Goal: Manage account settings

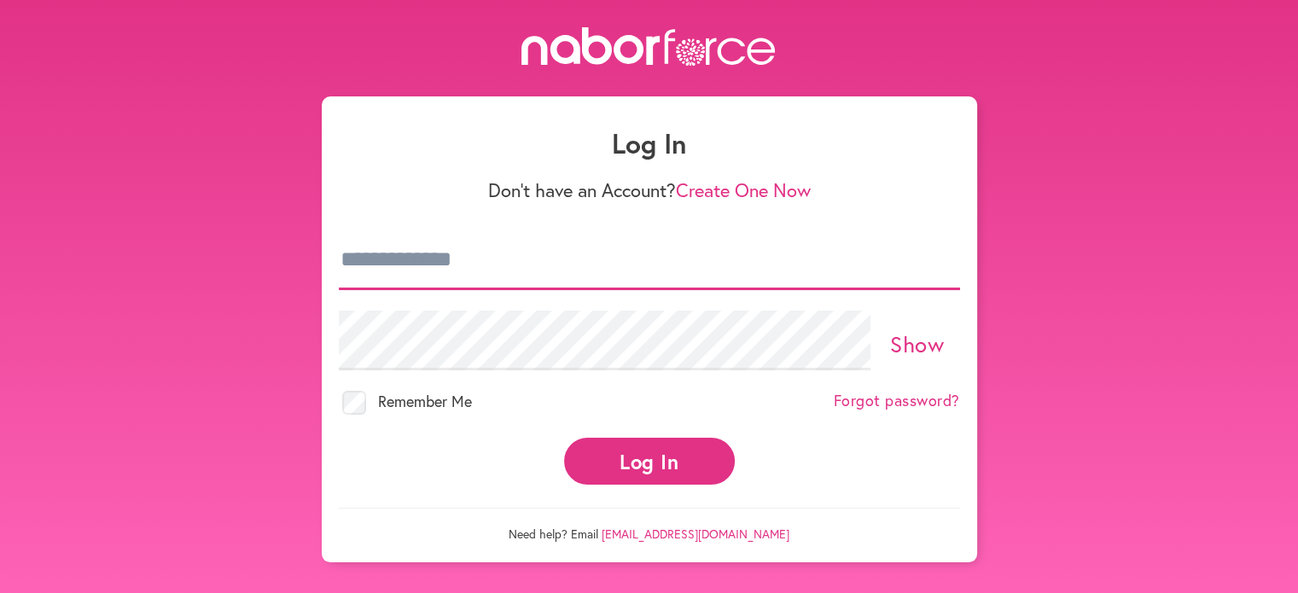
click at [529, 269] on input "email" at bounding box center [649, 260] width 621 height 60
type input "**********"
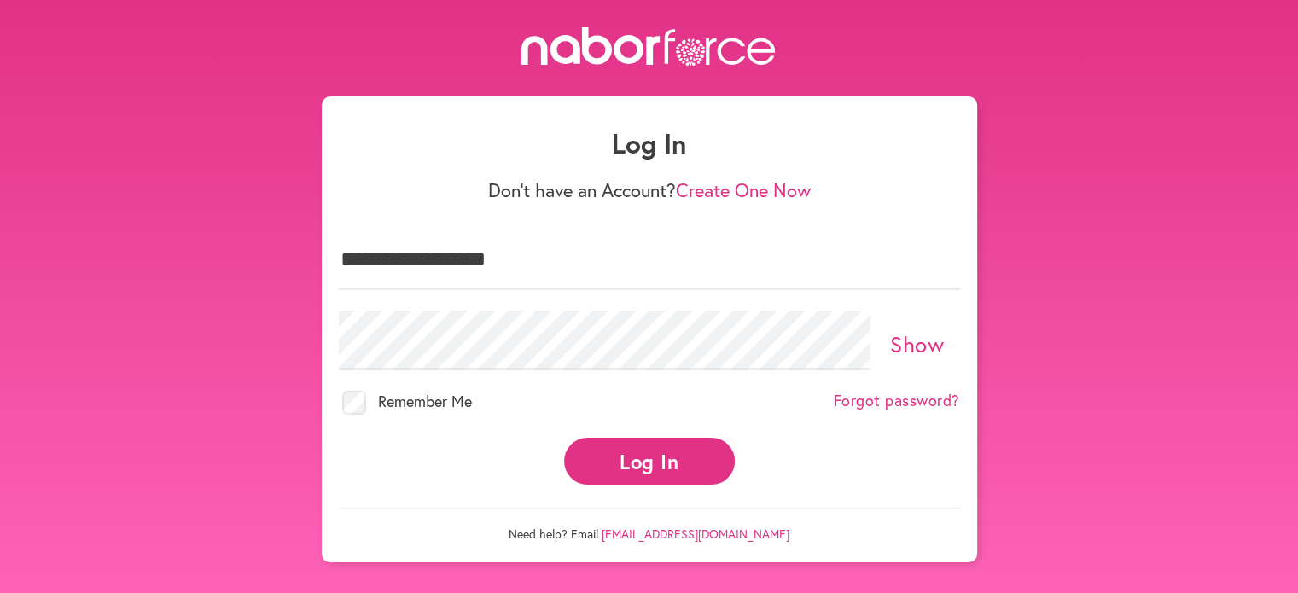
click at [618, 467] on button "Log In" at bounding box center [649, 461] width 171 height 47
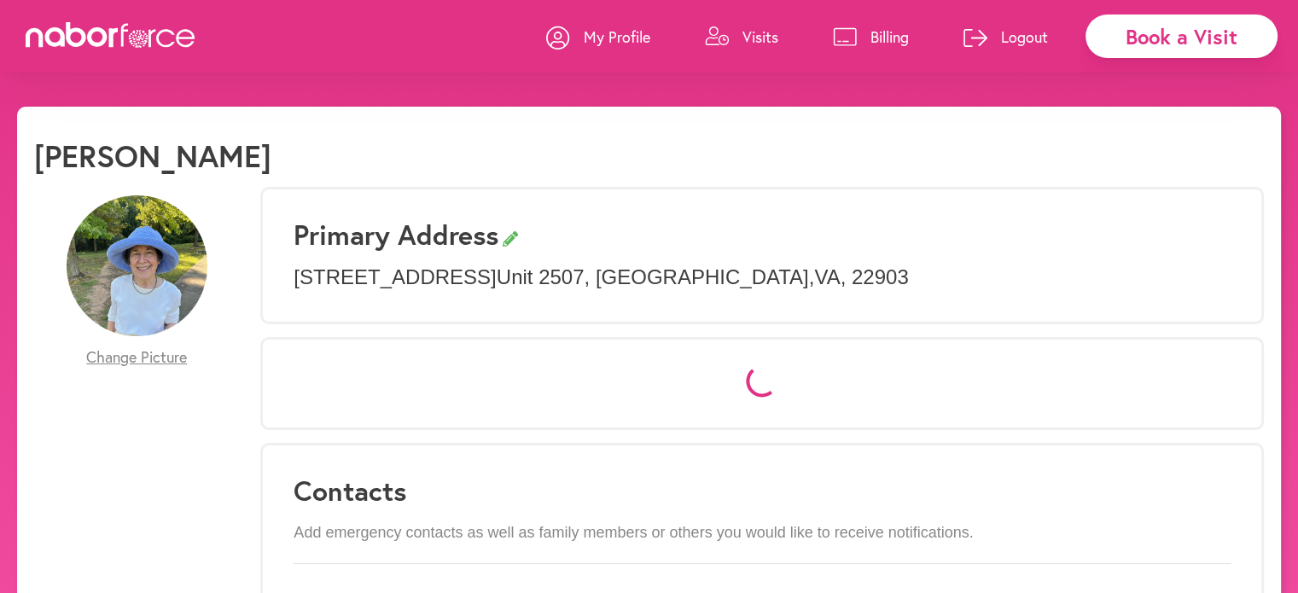
select select "*"
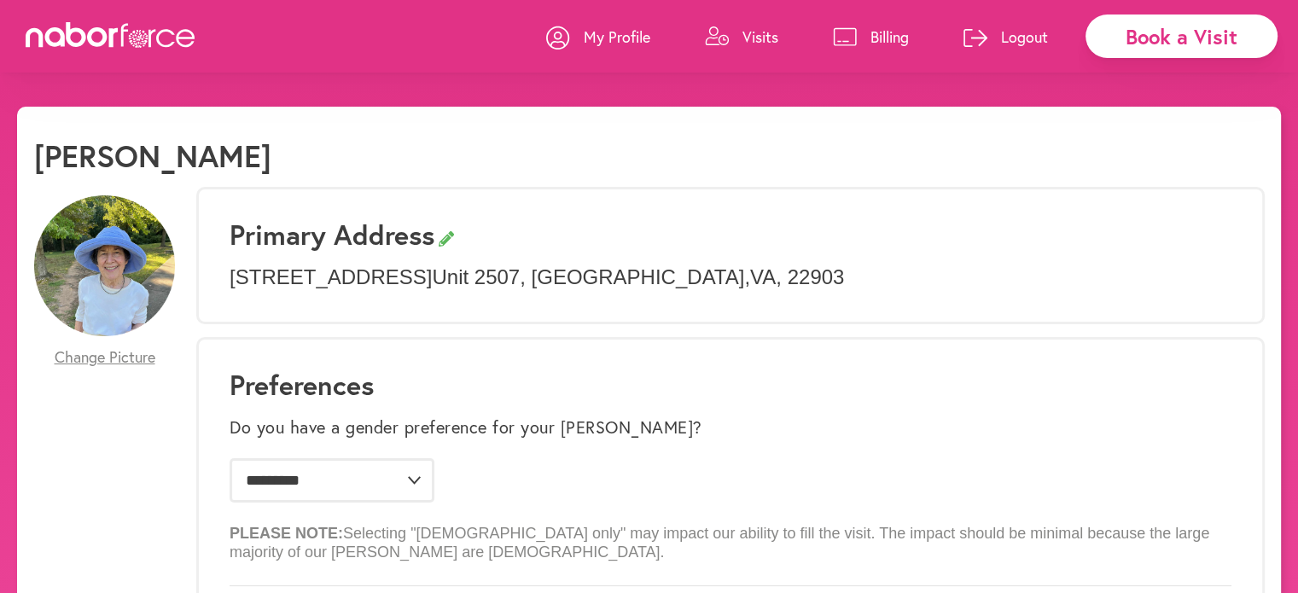
click at [733, 44] on link "Visits" at bounding box center [741, 36] width 73 height 51
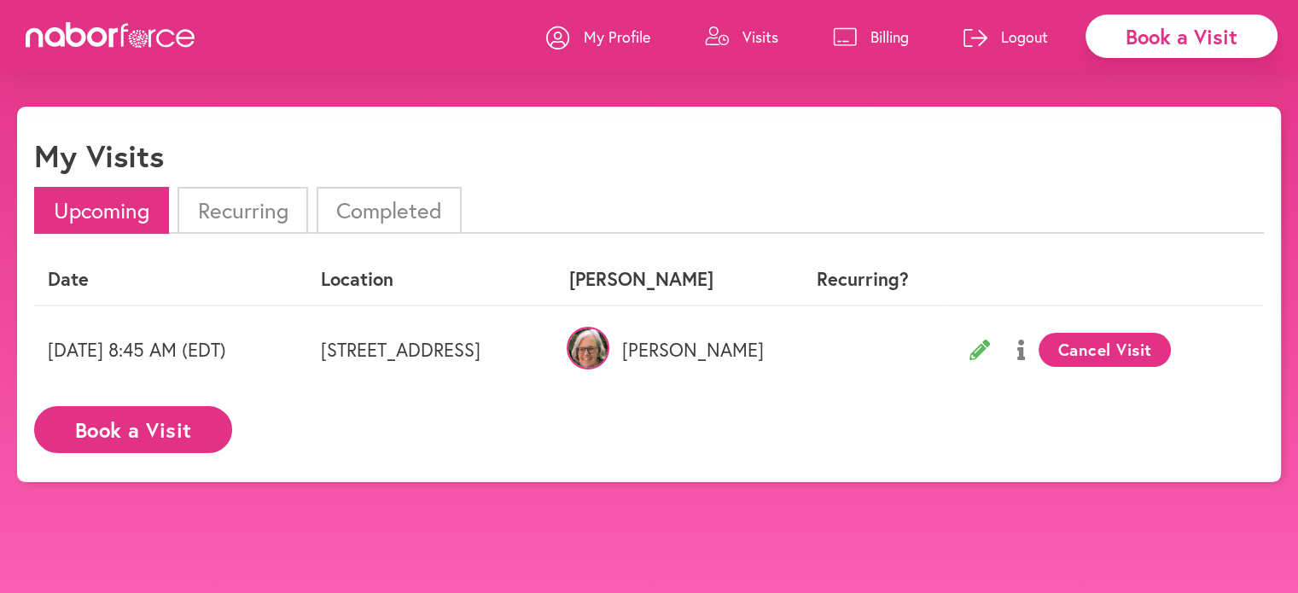
click at [738, 39] on link "Visits" at bounding box center [741, 36] width 73 height 51
click at [1024, 38] on p "Logout" at bounding box center [1024, 36] width 47 height 20
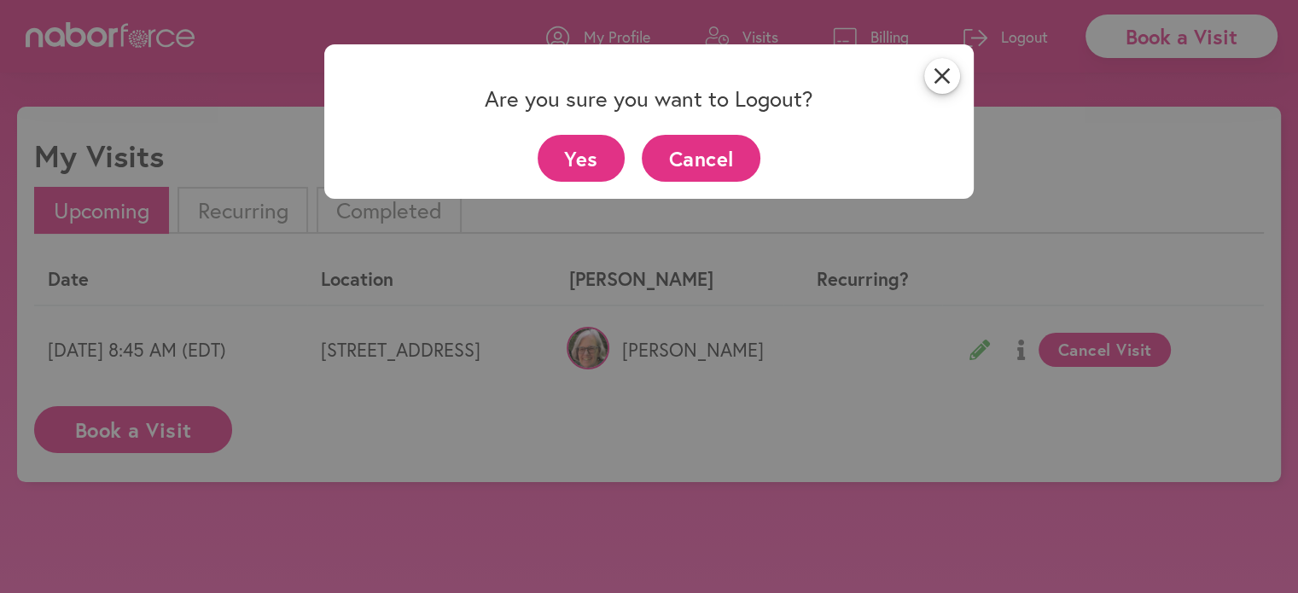
click at [587, 163] on button "Yes" at bounding box center [582, 158] width 88 height 47
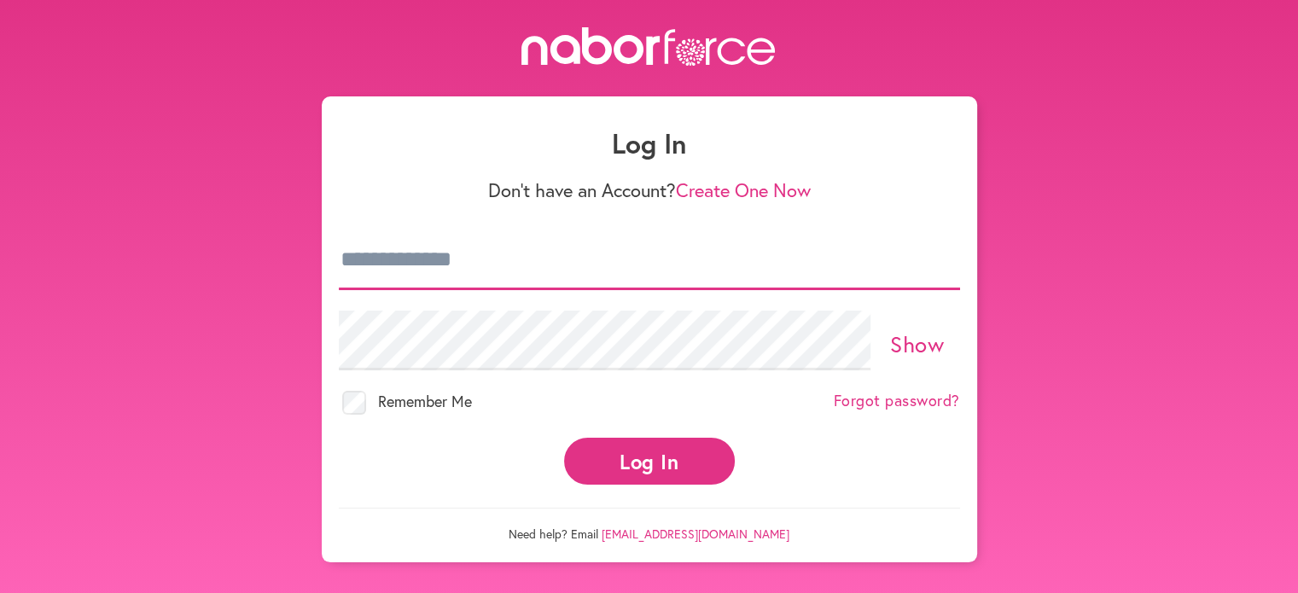
click at [519, 265] on input "email" at bounding box center [649, 260] width 621 height 60
type input "**********"
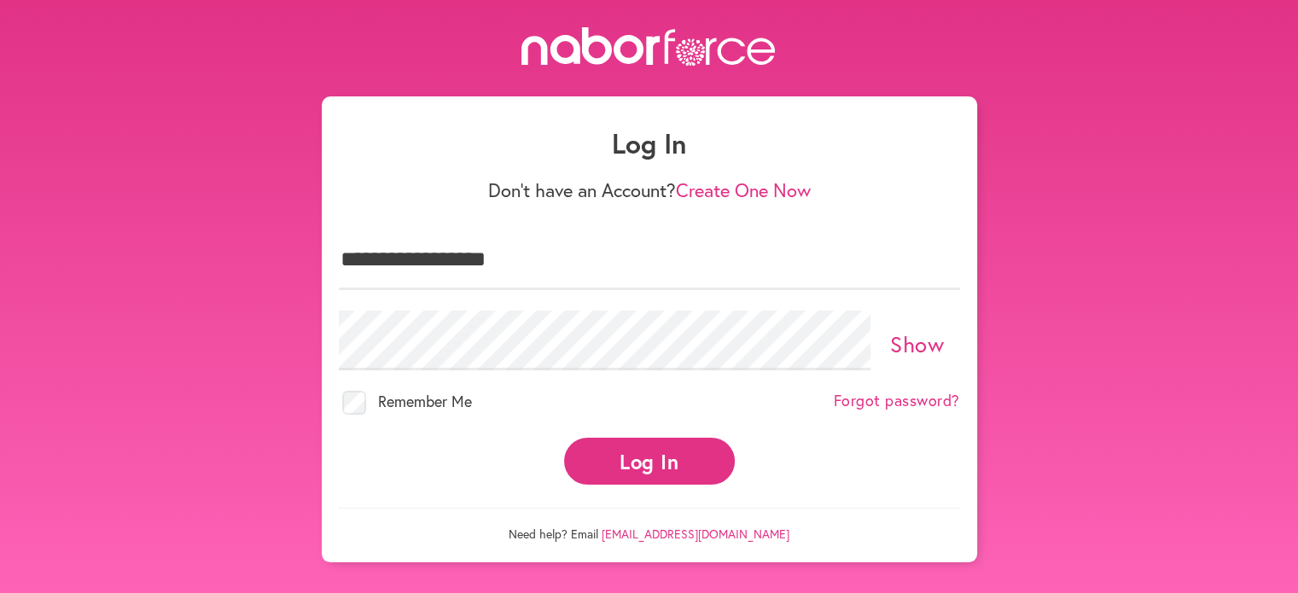
click at [628, 461] on button "Log In" at bounding box center [649, 461] width 171 height 47
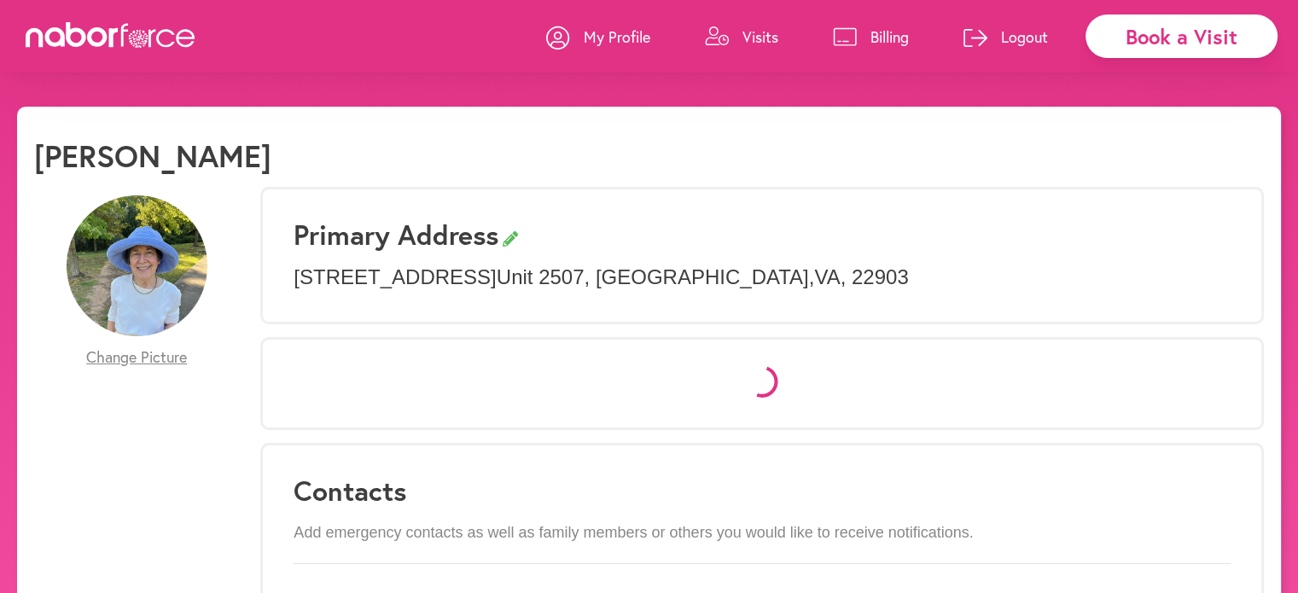
select select "*"
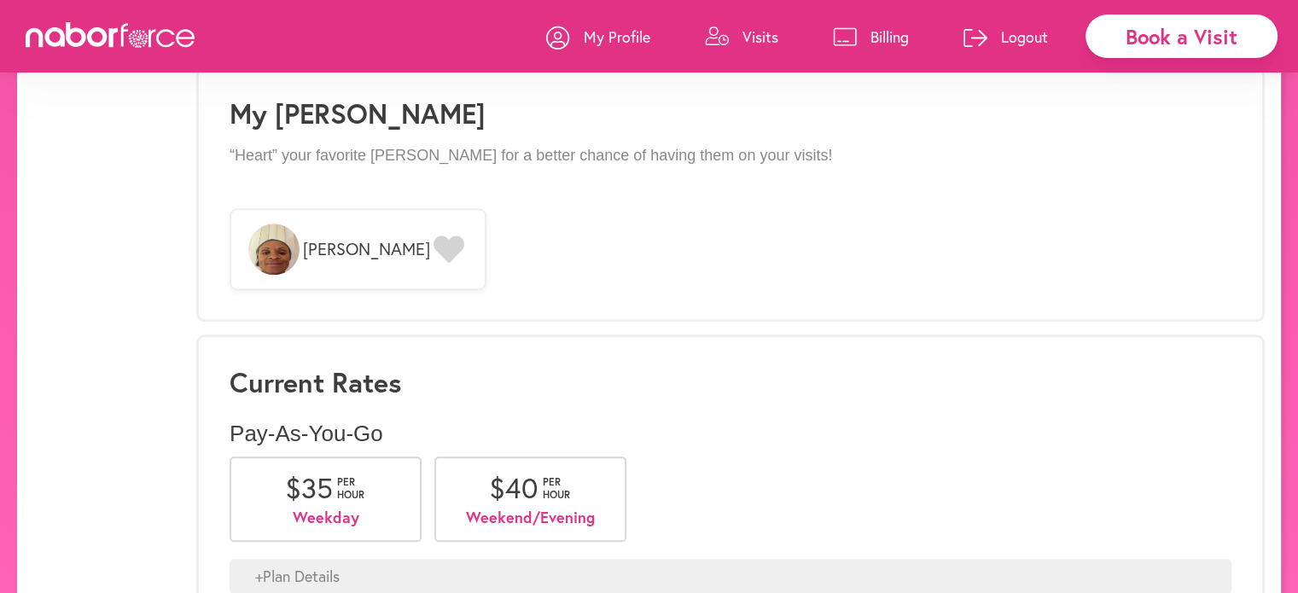
scroll to position [1412, 0]
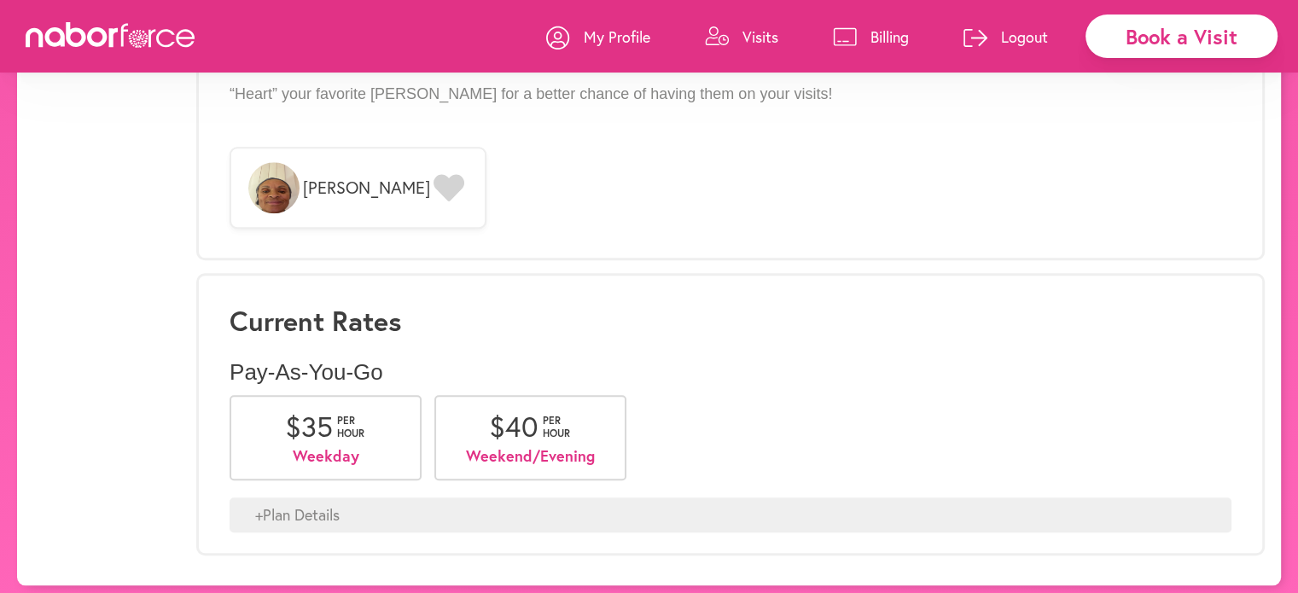
click at [847, 30] on icon at bounding box center [845, 37] width 23 height 18
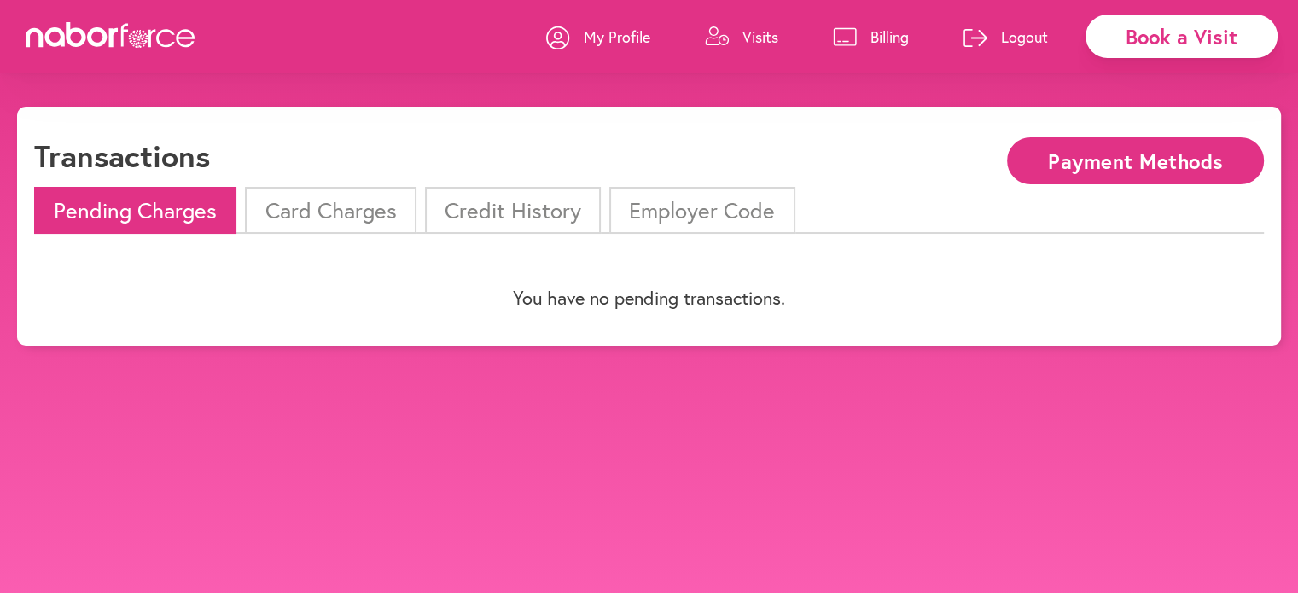
click at [1062, 161] on button "Payment Methods" at bounding box center [1135, 160] width 257 height 47
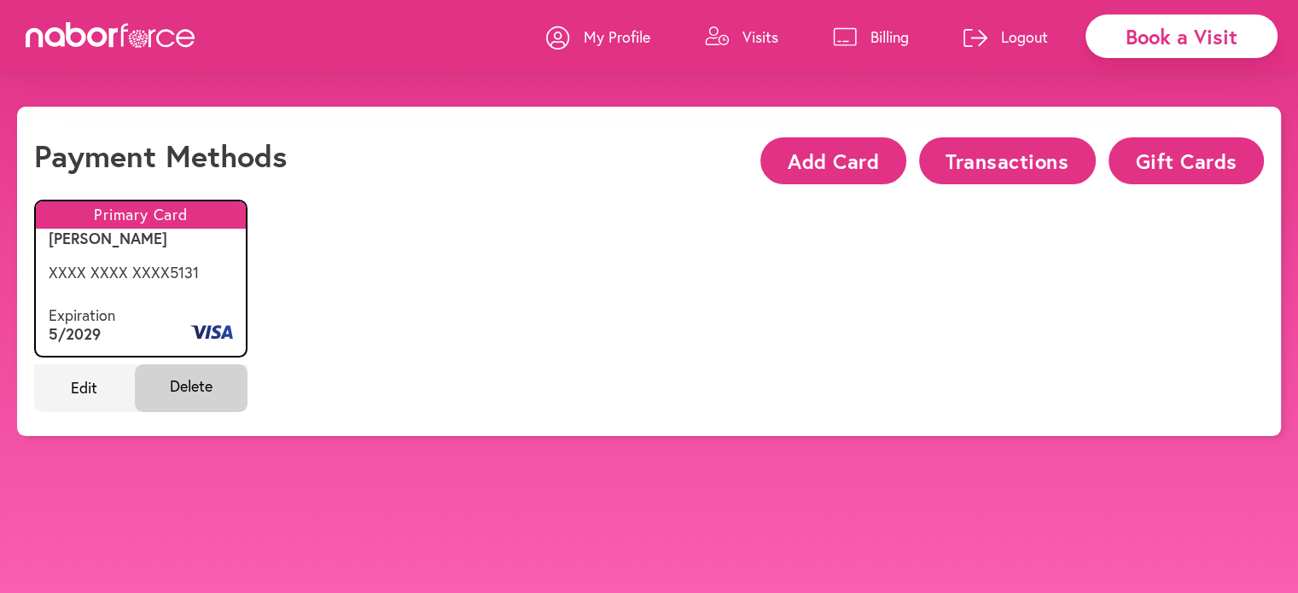
drag, startPoint x: 1024, startPoint y: 37, endPoint x: 1033, endPoint y: 58, distance: 23.3
click at [1024, 37] on p "Logout" at bounding box center [1024, 36] width 47 height 20
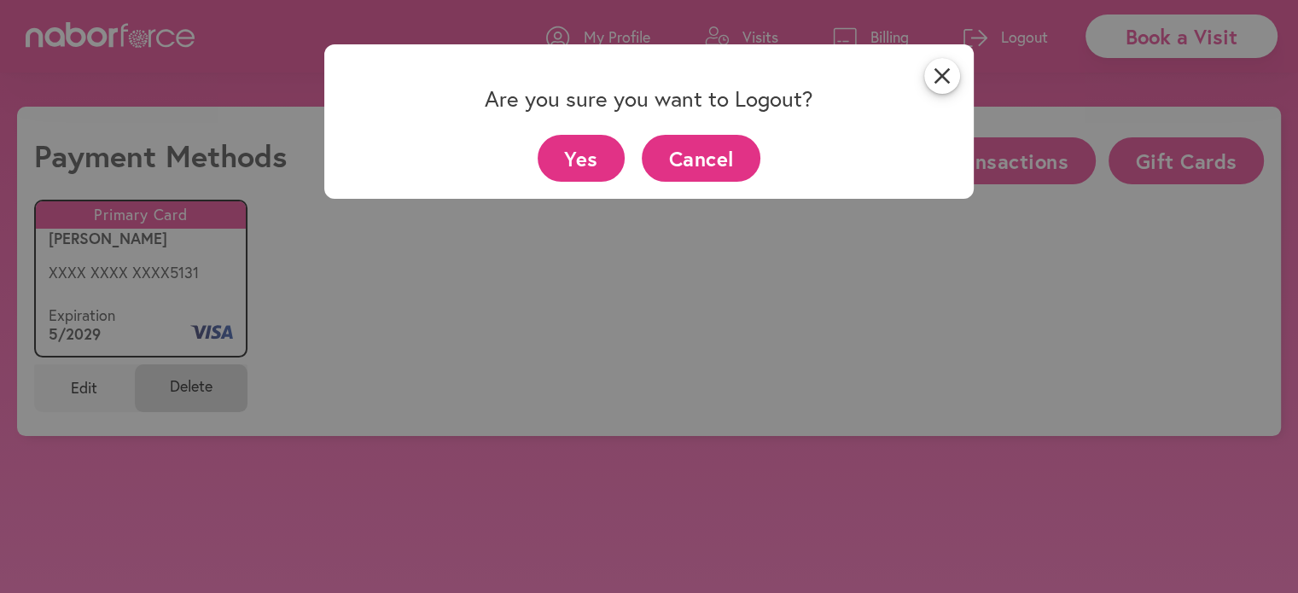
click at [580, 166] on button "Yes" at bounding box center [582, 158] width 88 height 47
